Goal: Task Accomplishment & Management: Use online tool/utility

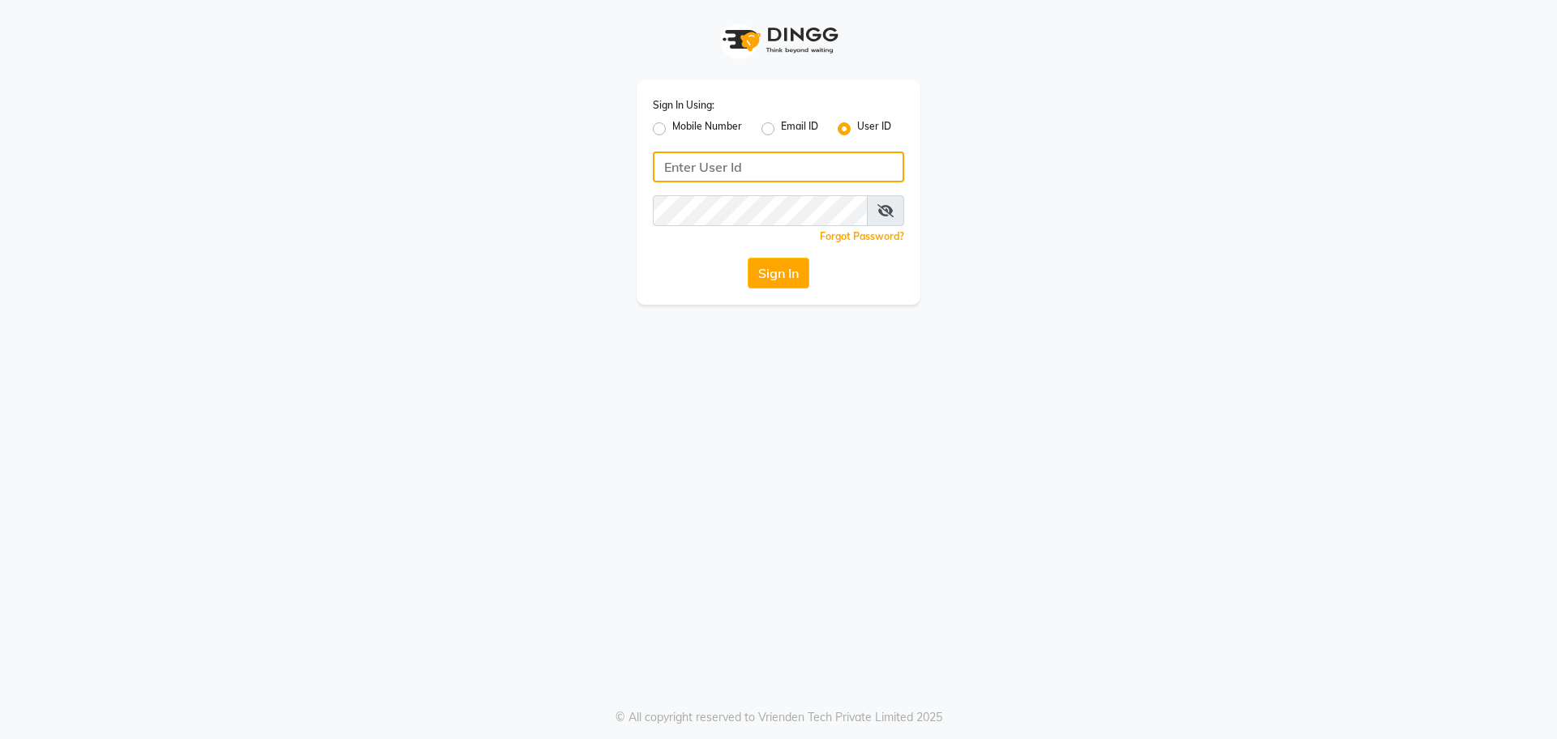
type input "8828752006"
click at [663, 136] on div "Mobile Number" at bounding box center [697, 128] width 89 height 19
click at [672, 132] on label "Mobile Number" at bounding box center [707, 128] width 70 height 19
click at [672, 130] on input "Mobile Number" at bounding box center [677, 124] width 11 height 11
radio input "true"
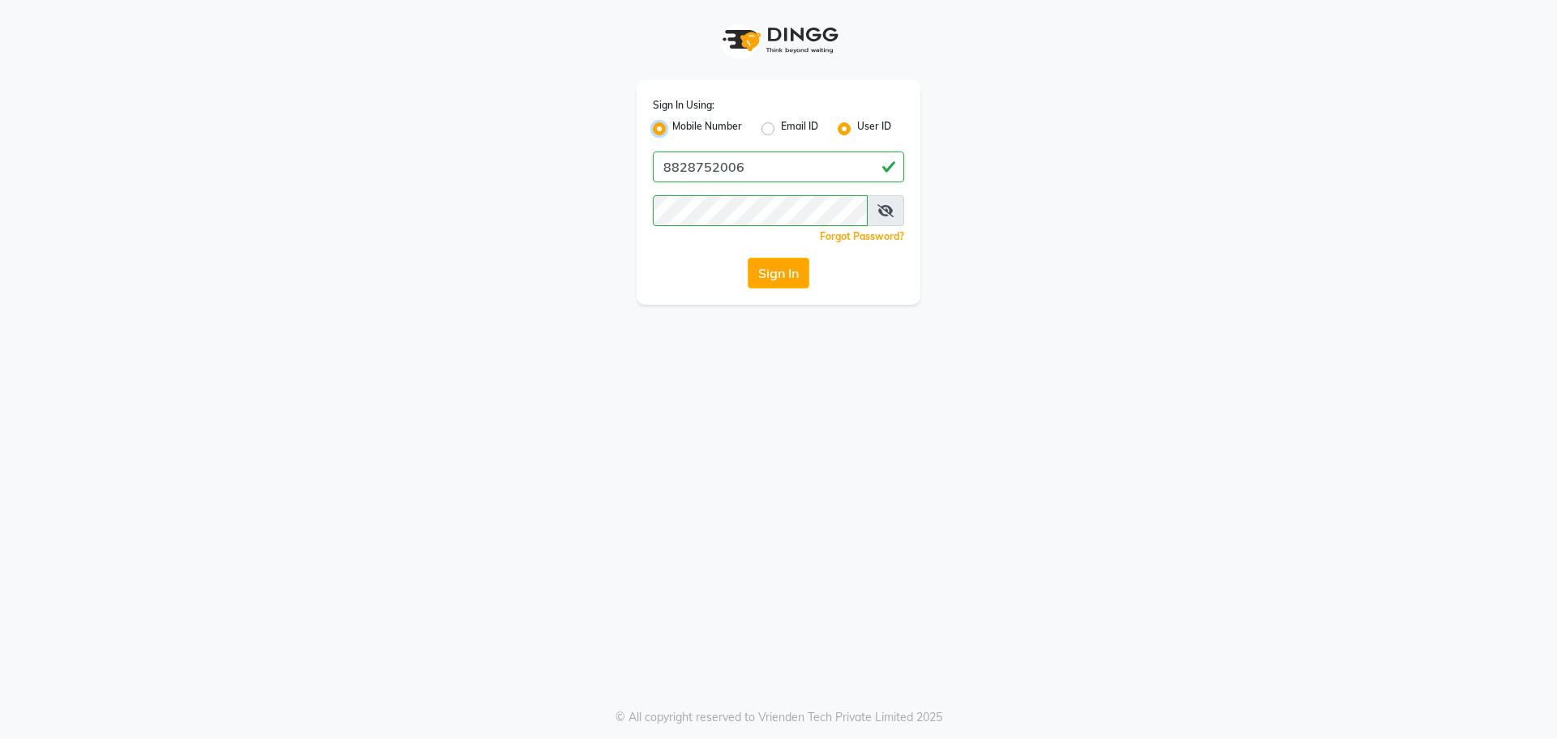
radio input "false"
click at [752, 169] on input "Username" at bounding box center [805, 167] width 197 height 31
type input "8828752006"
click at [814, 272] on div "Sign In" at bounding box center [778, 273] width 251 height 31
click at [808, 271] on button "Sign In" at bounding box center [779, 273] width 62 height 31
